Goal: Task Accomplishment & Management: Use online tool/utility

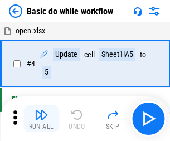
click at [41, 119] on img "button" at bounding box center [41, 114] width 13 height 13
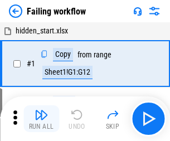
click at [41, 119] on img "button" at bounding box center [41, 114] width 13 height 13
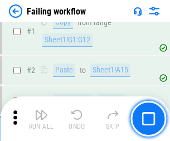
scroll to position [236, 0]
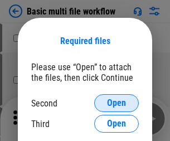
click at [116, 103] on span "Open" at bounding box center [116, 103] width 19 height 9
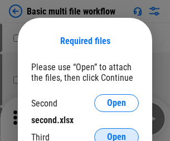
click at [116, 132] on span "Open" at bounding box center [116, 136] width 19 height 9
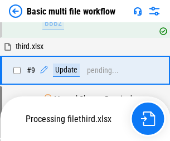
scroll to position [387, 0]
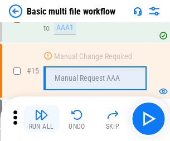
click at [41, 119] on img "button" at bounding box center [41, 114] width 13 height 13
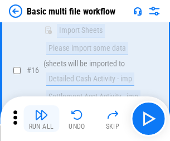
click at [41, 119] on img "button" at bounding box center [41, 114] width 13 height 13
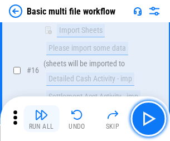
scroll to position [741, 0]
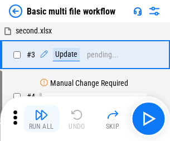
click at [41, 119] on img "button" at bounding box center [41, 114] width 13 height 13
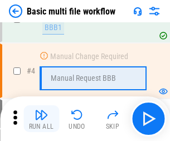
click at [41, 119] on img "button" at bounding box center [41, 114] width 13 height 13
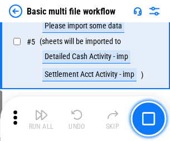
click at [41, 119] on img "button" at bounding box center [41, 114] width 13 height 13
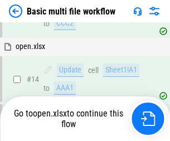
scroll to position [662, 0]
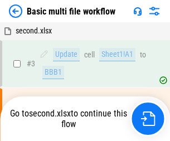
scroll to position [45, 0]
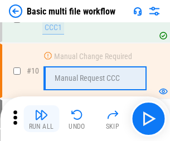
click at [41, 119] on img "button" at bounding box center [41, 114] width 13 height 13
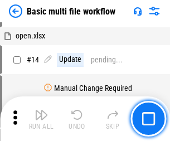
click at [41, 119] on img "button" at bounding box center [41, 114] width 13 height 13
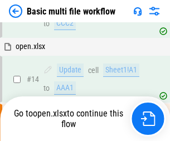
scroll to position [582, 0]
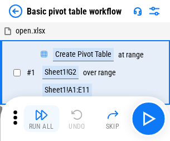
click at [41, 119] on img "button" at bounding box center [41, 114] width 13 height 13
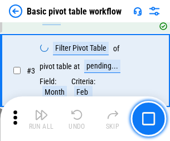
scroll to position [267, 0]
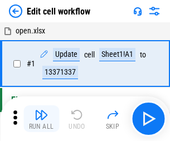
click at [41, 119] on img "button" at bounding box center [41, 114] width 13 height 13
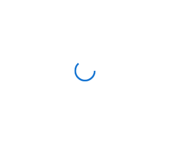
scroll to position [4, 0]
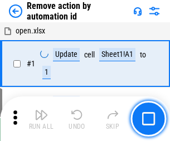
scroll to position [41, 0]
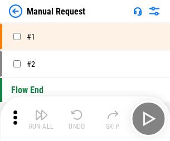
click at [41, 119] on img "button" at bounding box center [41, 114] width 13 height 13
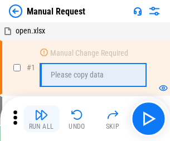
click at [41, 119] on img "button" at bounding box center [41, 114] width 13 height 13
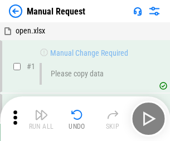
scroll to position [38, 0]
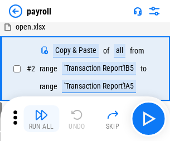
click at [41, 119] on img "button" at bounding box center [41, 114] width 13 height 13
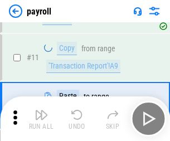
scroll to position [81, 0]
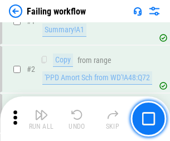
scroll to position [180, 0]
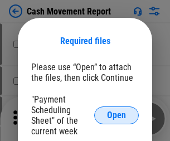
click at [116, 115] on span "Open" at bounding box center [116, 115] width 19 height 9
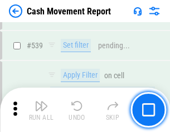
scroll to position [4941, 0]
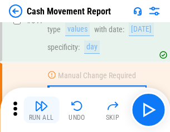
click at [41, 110] on img "button" at bounding box center [41, 106] width 13 height 13
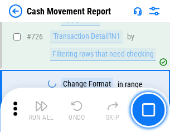
scroll to position [5808, 0]
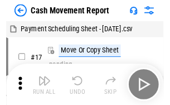
scroll to position [20, 0]
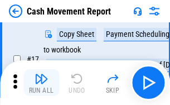
click at [41, 82] on img "button" at bounding box center [41, 78] width 13 height 13
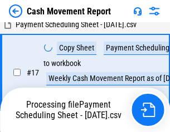
scroll to position [175, 0]
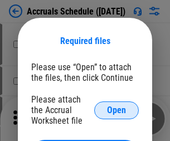
click at [116, 110] on span "Open" at bounding box center [116, 110] width 19 height 9
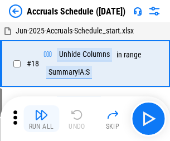
click at [41, 119] on img "button" at bounding box center [41, 114] width 13 height 13
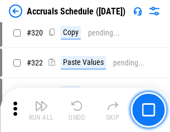
scroll to position [2071, 0]
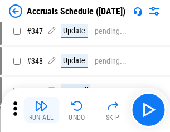
click at [41, 110] on img "button" at bounding box center [41, 106] width 13 height 13
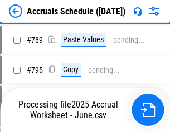
scroll to position [4677, 0]
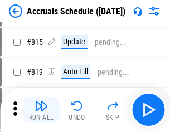
click at [41, 110] on img "button" at bounding box center [41, 106] width 13 height 13
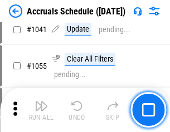
scroll to position [6311, 0]
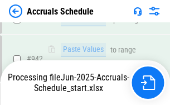
scroll to position [6003, 0]
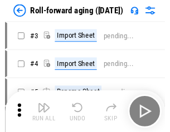
scroll to position [2, 0]
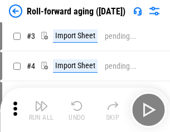
click at [41, 110] on img "button" at bounding box center [41, 106] width 13 height 13
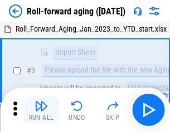
click at [41, 110] on img "button" at bounding box center [41, 106] width 13 height 13
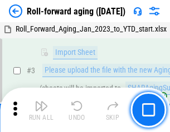
scroll to position [72, 0]
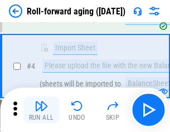
click at [41, 110] on img "button" at bounding box center [41, 106] width 13 height 13
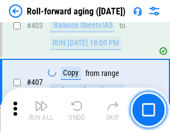
scroll to position [3861, 0]
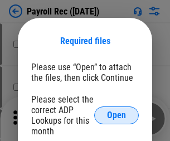
click at [116, 115] on span "Open" at bounding box center [116, 115] width 19 height 9
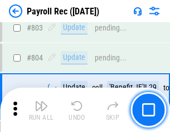
scroll to position [7073, 0]
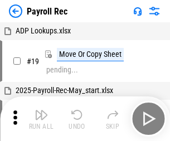
click at [41, 119] on img "button" at bounding box center [41, 114] width 13 height 13
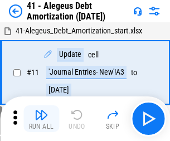
click at [41, 119] on img "button" at bounding box center [41, 114] width 13 height 13
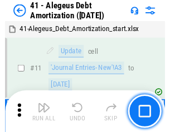
scroll to position [138, 0]
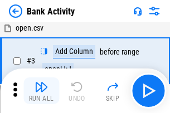
click at [41, 91] on img "button" at bounding box center [41, 86] width 13 height 13
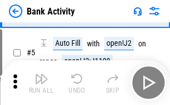
scroll to position [59, 0]
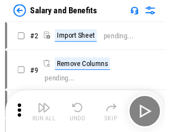
scroll to position [15, 0]
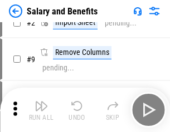
click at [41, 110] on img "button" at bounding box center [41, 106] width 13 height 13
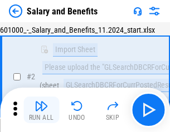
click at [41, 110] on img "button" at bounding box center [41, 106] width 13 height 13
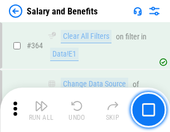
scroll to position [5243, 0]
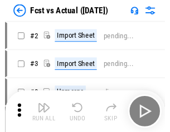
scroll to position [14, 0]
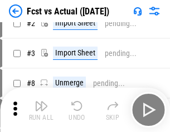
click at [41, 110] on img "button" at bounding box center [41, 106] width 13 height 13
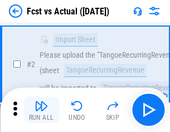
click at [41, 110] on img "button" at bounding box center [41, 106] width 13 height 13
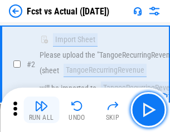
scroll to position [104, 0]
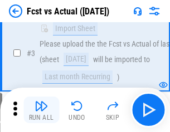
click at [41, 110] on img "button" at bounding box center [41, 106] width 13 height 13
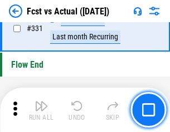
scroll to position [5329, 0]
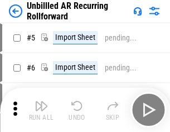
click at [41, 110] on img "button" at bounding box center [41, 106] width 13 height 13
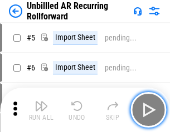
scroll to position [24, 0]
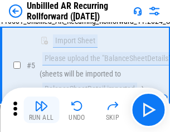
click at [41, 110] on img "button" at bounding box center [41, 106] width 13 height 13
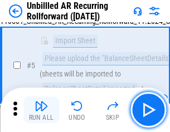
scroll to position [105, 0]
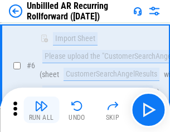
click at [41, 110] on img "button" at bounding box center [41, 106] width 13 height 13
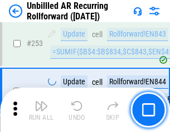
scroll to position [3782, 0]
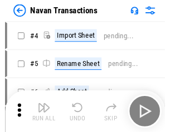
scroll to position [18, 0]
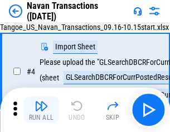
click at [41, 110] on img "button" at bounding box center [41, 106] width 13 height 13
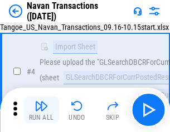
click at [41, 110] on img "button" at bounding box center [41, 106] width 13 height 13
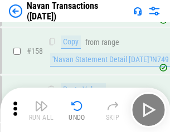
scroll to position [3610, 0]
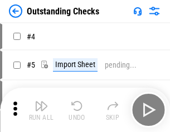
click at [41, 110] on img "button" at bounding box center [41, 106] width 13 height 13
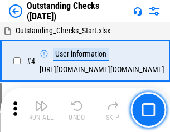
scroll to position [47, 0]
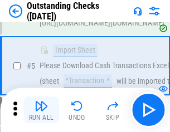
click at [41, 110] on img "button" at bounding box center [41, 106] width 13 height 13
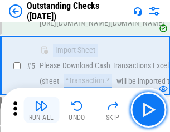
scroll to position [116, 0]
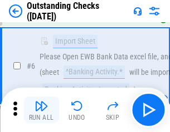
click at [41, 110] on img "button" at bounding box center [41, 106] width 13 height 13
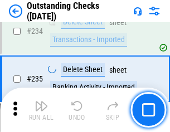
scroll to position [3381, 0]
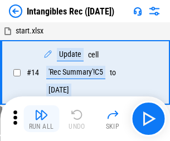
click at [41, 119] on img "button" at bounding box center [41, 114] width 13 height 13
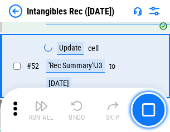
scroll to position [434, 0]
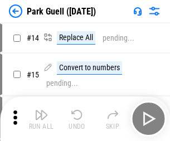
click at [41, 110] on img "button" at bounding box center [41, 114] width 13 height 13
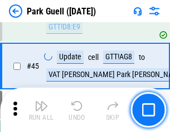
scroll to position [1392, 0]
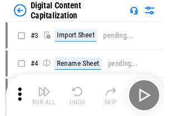
scroll to position [32, 0]
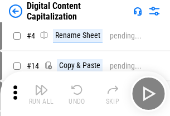
click at [41, 94] on img "button" at bounding box center [41, 89] width 13 height 13
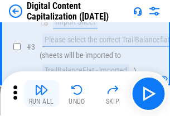
click at [41, 94] on img "button" at bounding box center [41, 89] width 13 height 13
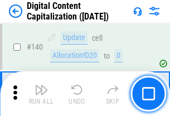
scroll to position [1181, 0]
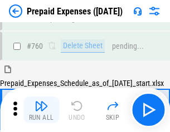
click at [41, 110] on img "button" at bounding box center [41, 106] width 13 height 13
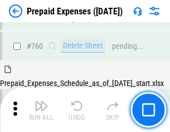
scroll to position [3086, 0]
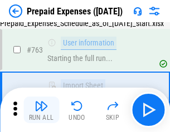
click at [41, 110] on img "button" at bounding box center [41, 106] width 13 height 13
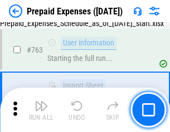
scroll to position [3151, 0]
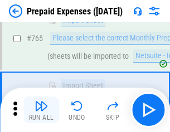
click at [41, 110] on img "button" at bounding box center [41, 106] width 13 height 13
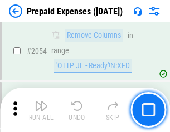
scroll to position [11637, 0]
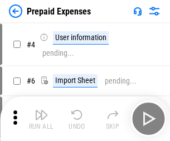
click at [41, 119] on img "button" at bounding box center [41, 114] width 13 height 13
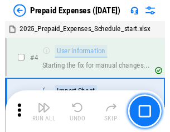
scroll to position [49, 0]
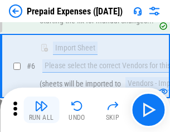
click at [41, 110] on img "button" at bounding box center [41, 106] width 13 height 13
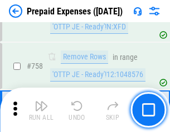
scroll to position [3967, 0]
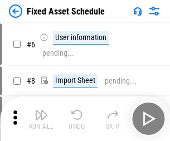
click at [41, 119] on img "button" at bounding box center [41, 114] width 13 height 13
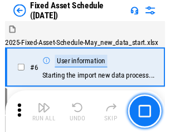
scroll to position [60, 0]
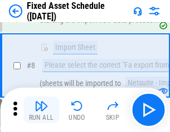
click at [41, 110] on img "button" at bounding box center [41, 106] width 13 height 13
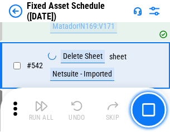
scroll to position [3969, 0]
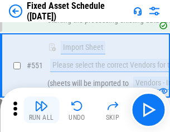
click at [41, 110] on img "button" at bounding box center [41, 106] width 13 height 13
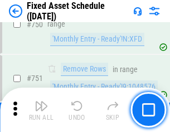
scroll to position [5428, 0]
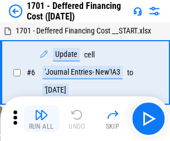
click at [41, 119] on img "button" at bounding box center [41, 114] width 13 height 13
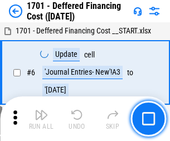
scroll to position [134, 0]
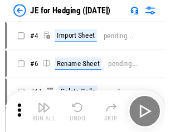
scroll to position [2, 0]
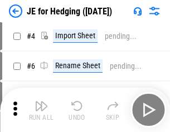
click at [41, 110] on img "button" at bounding box center [41, 106] width 13 height 13
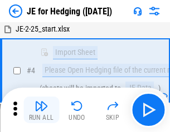
click at [41, 110] on img "button" at bounding box center [41, 106] width 13 height 13
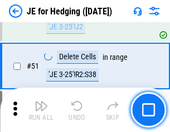
scroll to position [721, 0]
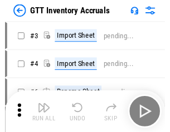
scroll to position [2, 0]
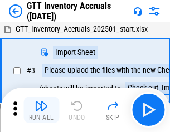
click at [41, 110] on img "button" at bounding box center [41, 106] width 13 height 13
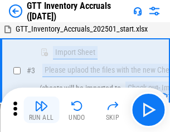
click at [41, 110] on img "button" at bounding box center [41, 106] width 13 height 13
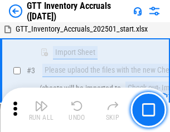
scroll to position [72, 0]
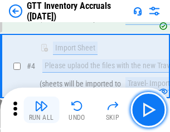
click at [41, 110] on img "button" at bounding box center [41, 106] width 13 height 13
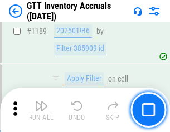
scroll to position [9091, 0]
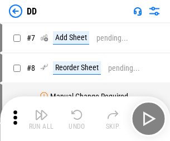
click at [41, 119] on img "button" at bounding box center [41, 114] width 13 height 13
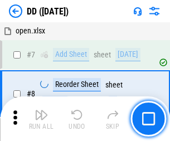
scroll to position [107, 0]
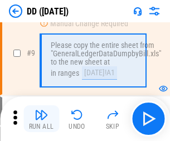
click at [41, 119] on img "button" at bounding box center [41, 114] width 13 height 13
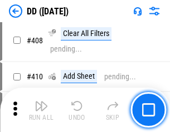
scroll to position [4981, 0]
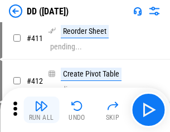
click at [41, 110] on img "button" at bounding box center [41, 106] width 13 height 13
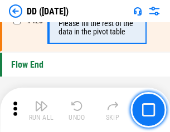
scroll to position [5329, 0]
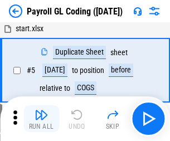
click at [41, 119] on img "button" at bounding box center [41, 114] width 13 height 13
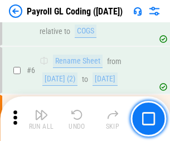
scroll to position [134, 0]
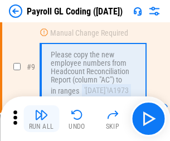
click at [41, 119] on img "button" at bounding box center [41, 114] width 13 height 13
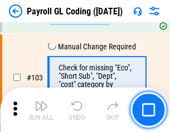
scroll to position [2612, 0]
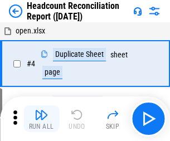
click at [41, 119] on img "button" at bounding box center [41, 114] width 13 height 13
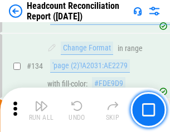
scroll to position [1338, 0]
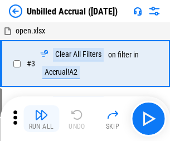
click at [41, 119] on img "button" at bounding box center [41, 114] width 13 height 13
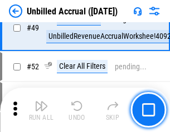
scroll to position [1010, 0]
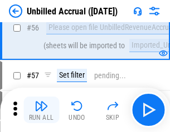
click at [41, 110] on img "button" at bounding box center [41, 106] width 13 height 13
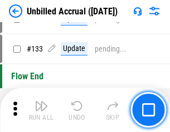
scroll to position [3316, 0]
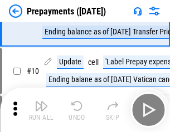
scroll to position [70, 0]
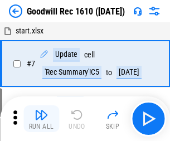
click at [41, 119] on img "button" at bounding box center [41, 114] width 13 height 13
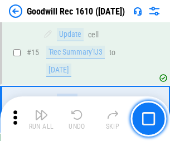
scroll to position [190, 0]
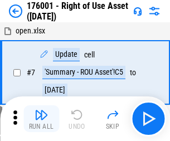
click at [41, 119] on img "button" at bounding box center [41, 114] width 13 height 13
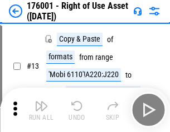
scroll to position [72, 0]
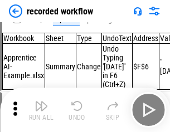
click at [41, 110] on img "button" at bounding box center [41, 106] width 13 height 13
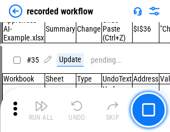
scroll to position [3480, 0]
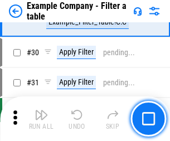
scroll to position [1019, 0]
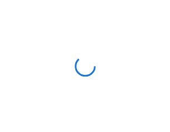
scroll to position [17, 0]
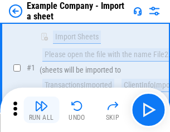
click at [41, 110] on img "button" at bounding box center [41, 106] width 13 height 13
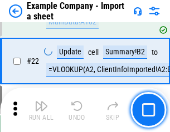
scroll to position [246, 0]
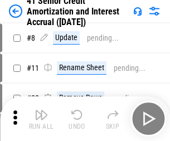
click at [41, 110] on img "button" at bounding box center [41, 114] width 13 height 13
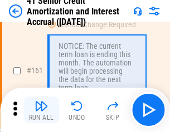
click at [41, 110] on img "button" at bounding box center [41, 106] width 13 height 13
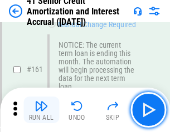
scroll to position [1191, 0]
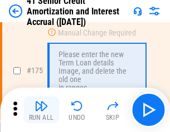
click at [41, 110] on img "button" at bounding box center [41, 106] width 13 height 13
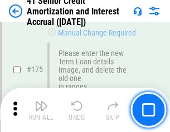
scroll to position [1304, 0]
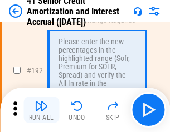
click at [41, 110] on img "button" at bounding box center [41, 106] width 13 height 13
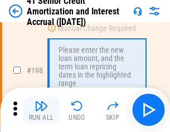
click at [41, 110] on img "button" at bounding box center [41, 106] width 13 height 13
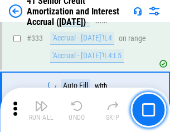
scroll to position [2844, 0]
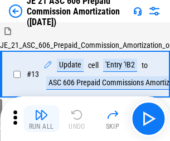
click at [41, 110] on img "button" at bounding box center [41, 114] width 13 height 13
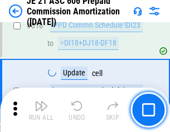
scroll to position [2079, 0]
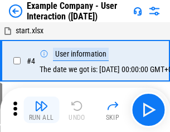
click at [41, 110] on img "button" at bounding box center [41, 106] width 13 height 13
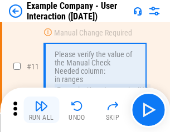
click at [41, 110] on img "button" at bounding box center [41, 106] width 13 height 13
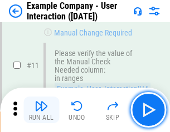
scroll to position [241, 0]
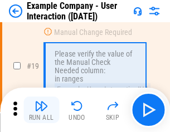
click at [41, 110] on img "button" at bounding box center [41, 106] width 13 height 13
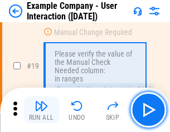
click at [41, 110] on img "button" at bounding box center [41, 106] width 13 height 13
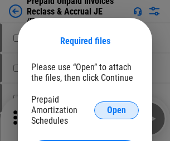
click at [116, 110] on span "Open" at bounding box center [116, 110] width 19 height 9
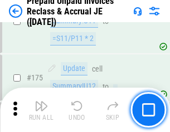
scroll to position [1503, 0]
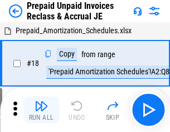
click at [41, 110] on img "button" at bounding box center [41, 106] width 13 height 13
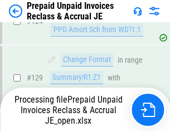
scroll to position [969, 0]
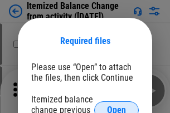
click at [116, 106] on span "Open" at bounding box center [116, 110] width 19 height 9
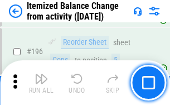
scroll to position [2143, 0]
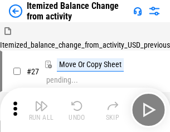
scroll to position [17, 0]
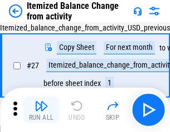
click at [41, 110] on img "button" at bounding box center [41, 106] width 13 height 13
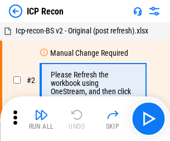
scroll to position [5, 0]
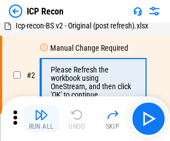
click at [41, 119] on img "button" at bounding box center [41, 114] width 13 height 13
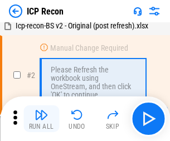
click at [41, 119] on img "button" at bounding box center [41, 114] width 13 height 13
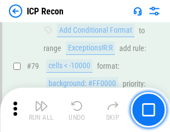
scroll to position [1091, 0]
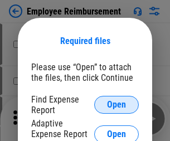
click at [116, 105] on span "Open" at bounding box center [116, 104] width 19 height 9
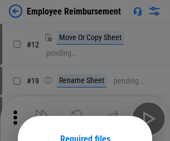
scroll to position [98, 0]
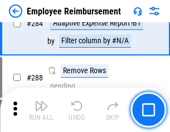
scroll to position [3026, 0]
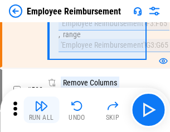
click at [41, 110] on img "button" at bounding box center [41, 106] width 13 height 13
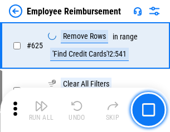
scroll to position [6666, 0]
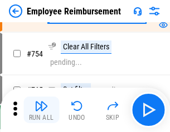
click at [41, 110] on img "button" at bounding box center [41, 106] width 13 height 13
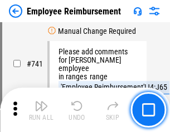
scroll to position [7811, 0]
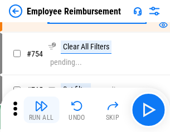
click at [41, 110] on img "button" at bounding box center [41, 106] width 13 height 13
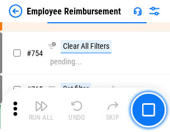
click at [41, 110] on img "button" at bounding box center [41, 106] width 13 height 13
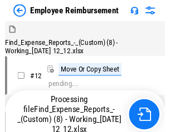
scroll to position [38, 0]
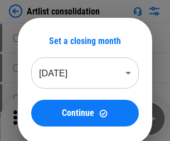
click at [41, 119] on img "button" at bounding box center [41, 114] width 13 height 13
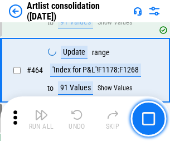
scroll to position [4875, 0]
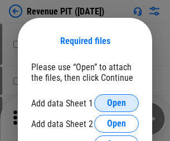
click at [116, 103] on span "Open" at bounding box center [116, 103] width 19 height 9
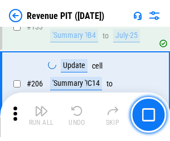
scroll to position [1131, 0]
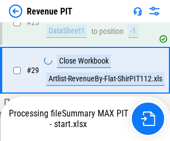
scroll to position [511, 0]
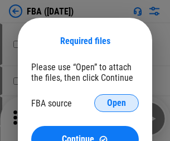
click at [116, 103] on span "Open" at bounding box center [116, 103] width 19 height 9
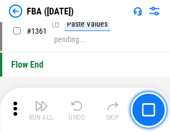
scroll to position [11826, 0]
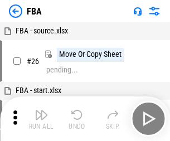
scroll to position [11, 0]
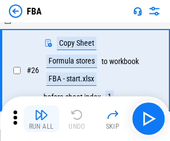
click at [41, 119] on img "button" at bounding box center [41, 114] width 13 height 13
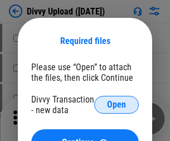
click at [116, 105] on span "Open" at bounding box center [116, 104] width 19 height 9
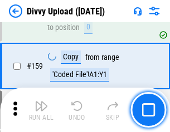
scroll to position [1153, 0]
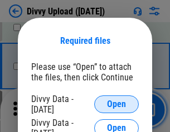
click at [116, 105] on span "Open" at bounding box center [116, 104] width 19 height 9
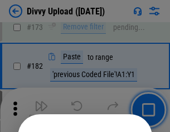
scroll to position [1250, 0]
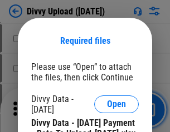
scroll to position [1891, 0]
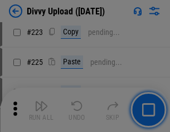
scroll to position [2222, 0]
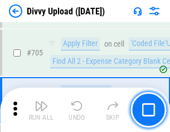
scroll to position [7616, 0]
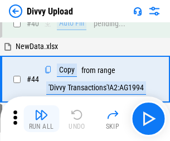
click at [41, 119] on img "button" at bounding box center [41, 114] width 13 height 13
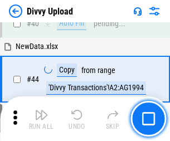
scroll to position [122, 0]
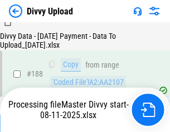
scroll to position [1310, 0]
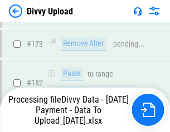
scroll to position [1255, 0]
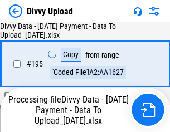
scroll to position [1556, 0]
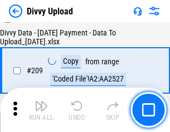
scroll to position [2047, 0]
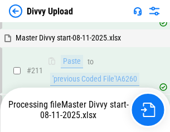
scroll to position [2152, 0]
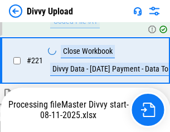
scroll to position [2473, 0]
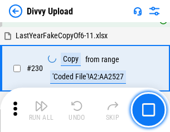
scroll to position [2763, 0]
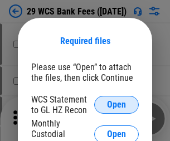
click at [116, 105] on span "Open" at bounding box center [116, 104] width 19 height 9
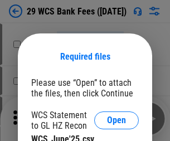
scroll to position [16, 0]
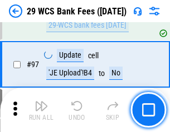
scroll to position [1085, 0]
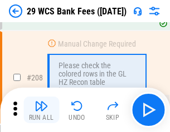
click at [41, 110] on img "button" at bounding box center [41, 106] width 13 height 13
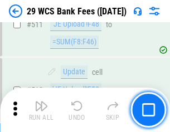
scroll to position [5601, 0]
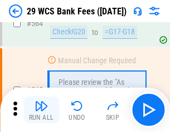
click at [41, 110] on img "button" at bounding box center [41, 106] width 13 height 13
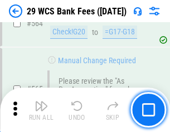
scroll to position [6021, 0]
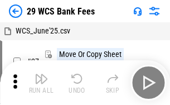
scroll to position [20, 0]
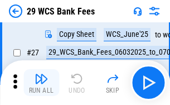
click at [41, 82] on img "button" at bounding box center [41, 78] width 13 height 13
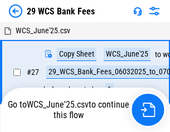
scroll to position [6, 0]
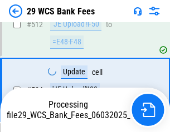
scroll to position [5944, 0]
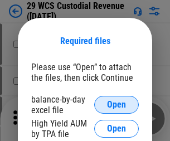
click at [116, 105] on span "Open" at bounding box center [116, 104] width 19 height 9
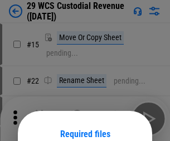
scroll to position [93, 0]
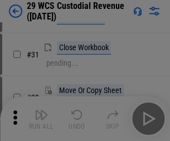
scroll to position [239, 0]
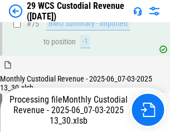
scroll to position [1163, 0]
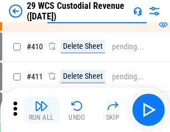
click at [41, 110] on img "button" at bounding box center [41, 106] width 13 height 13
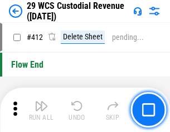
scroll to position [5317, 0]
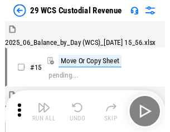
scroll to position [27, 0]
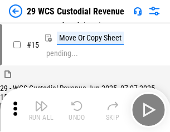
click at [41, 110] on img "button" at bounding box center [41, 106] width 13 height 13
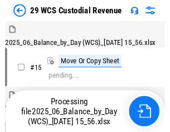
scroll to position [27, 0]
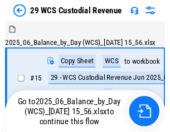
scroll to position [21, 0]
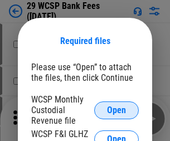
click at [116, 110] on span "Open" at bounding box center [116, 110] width 19 height 9
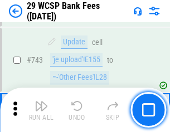
scroll to position [5610, 0]
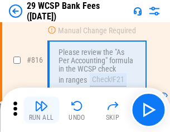
click at [41, 110] on img "button" at bounding box center [41, 106] width 13 height 13
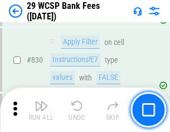
scroll to position [7064, 0]
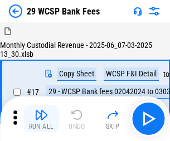
click at [41, 110] on img "button" at bounding box center [41, 114] width 13 height 13
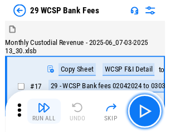
scroll to position [27, 0]
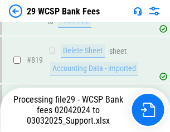
scroll to position [6911, 0]
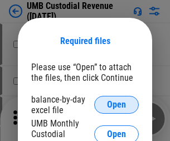
click at [116, 105] on span "Open" at bounding box center [116, 104] width 19 height 9
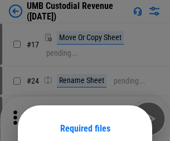
scroll to position [87, 0]
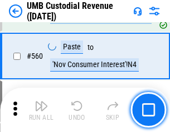
scroll to position [5101, 0]
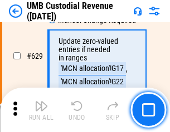
click at [41, 110] on img "button" at bounding box center [41, 106] width 13 height 13
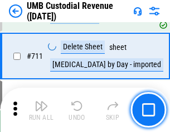
scroll to position [6777, 0]
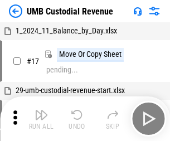
scroll to position [8, 0]
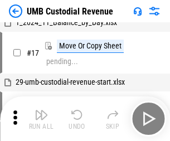
click at [41, 119] on img "button" at bounding box center [41, 114] width 13 height 13
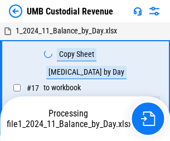
scroll to position [8, 0]
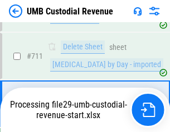
scroll to position [6751, 0]
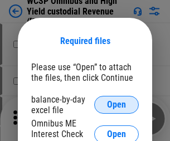
click at [116, 105] on span "Open" at bounding box center [116, 104] width 19 height 9
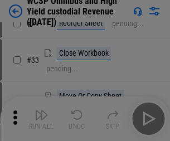
scroll to position [254, 0]
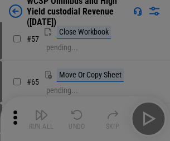
scroll to position [485, 0]
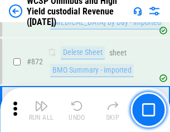
scroll to position [9422, 0]
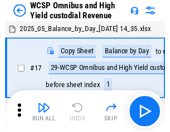
scroll to position [6, 0]
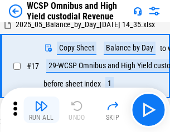
click at [41, 110] on img "button" at bounding box center [41, 106] width 13 height 13
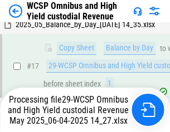
scroll to position [232, 0]
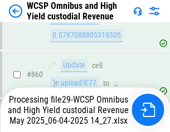
scroll to position [9397, 0]
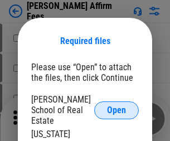
click at [116, 106] on span "Open" at bounding box center [116, 110] width 19 height 9
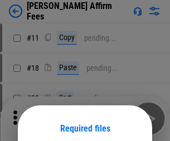
scroll to position [87, 0]
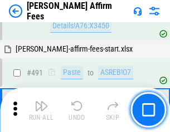
scroll to position [3027, 0]
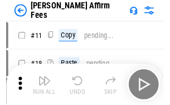
scroll to position [11, 0]
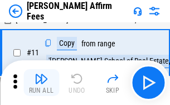
click at [41, 82] on img "button" at bounding box center [41, 78] width 13 height 13
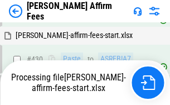
scroll to position [2527, 0]
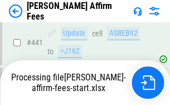
scroll to position [2920, 0]
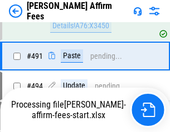
scroll to position [3027, 0]
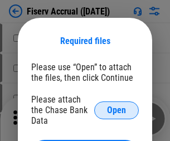
click at [116, 106] on span "Open" at bounding box center [116, 110] width 19 height 9
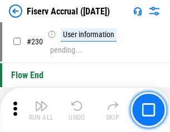
scroll to position [3528, 0]
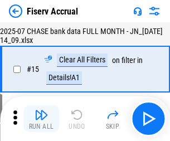
click at [41, 119] on img "button" at bounding box center [41, 114] width 13 height 13
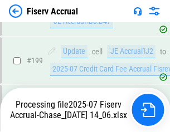
scroll to position [3150, 0]
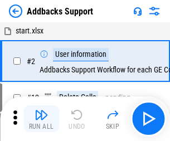
click at [41, 110] on img "button" at bounding box center [41, 114] width 13 height 13
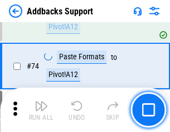
scroll to position [811, 0]
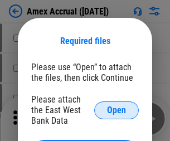
click at [116, 110] on span "Open" at bounding box center [116, 110] width 19 height 9
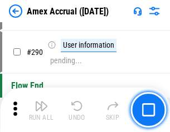
scroll to position [3193, 0]
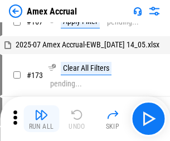
click at [41, 119] on img "button" at bounding box center [41, 114] width 13 height 13
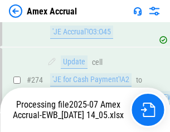
scroll to position [3245, 0]
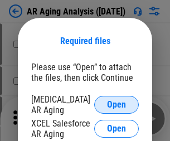
click at [116, 103] on span "Open" at bounding box center [116, 104] width 19 height 9
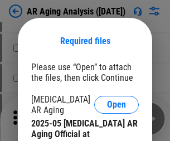
scroll to position [335, 0]
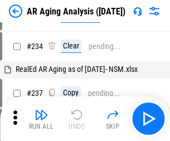
scroll to position [11, 0]
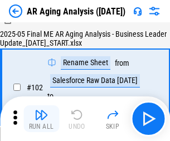
click at [41, 119] on img "button" at bounding box center [41, 114] width 13 height 13
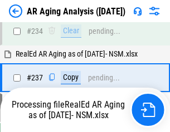
scroll to position [1726, 0]
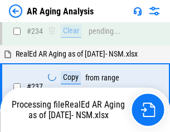
scroll to position [1759, 0]
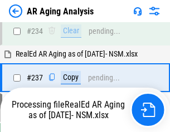
scroll to position [1713, 0]
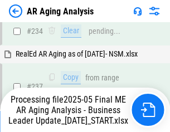
scroll to position [1713, 0]
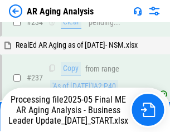
scroll to position [1713, 0]
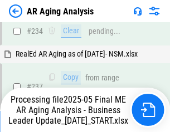
scroll to position [1713, 0]
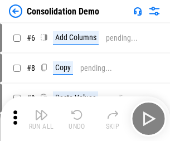
click at [41, 119] on img "button" at bounding box center [41, 114] width 13 height 13
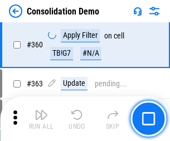
scroll to position [3731, 0]
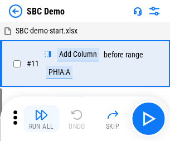
click at [41, 119] on img "button" at bounding box center [41, 114] width 13 height 13
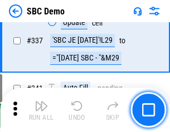
scroll to position [2929, 0]
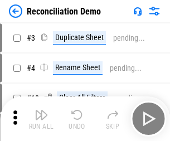
click at [41, 119] on img "button" at bounding box center [41, 114] width 13 height 13
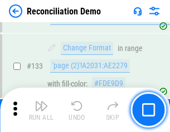
scroll to position [1322, 0]
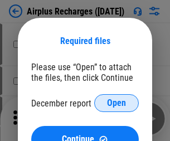
click at [116, 103] on span "Open" at bounding box center [116, 103] width 19 height 9
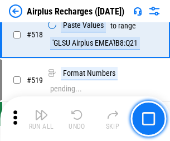
scroll to position [4791, 0]
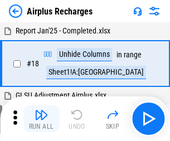
click at [41, 119] on img "button" at bounding box center [41, 114] width 13 height 13
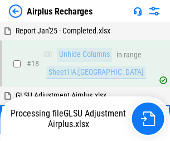
scroll to position [49, 0]
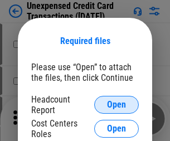
click at [116, 105] on span "Open" at bounding box center [116, 104] width 19 height 9
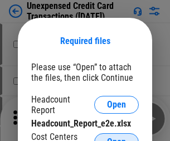
click at [116, 138] on span "Open" at bounding box center [116, 142] width 19 height 9
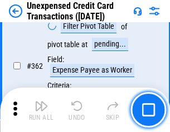
scroll to position [2863, 0]
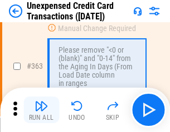
click at [41, 110] on img "button" at bounding box center [41, 106] width 13 height 13
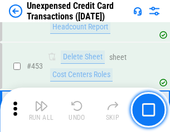
scroll to position [3797, 0]
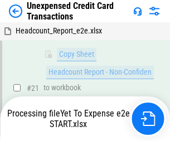
scroll to position [181, 0]
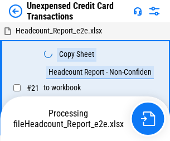
scroll to position [13, 0]
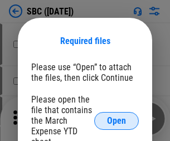
click at [116, 120] on span "Open" at bounding box center [116, 120] width 19 height 9
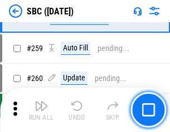
scroll to position [2176, 0]
